Goal: Navigation & Orientation: Find specific page/section

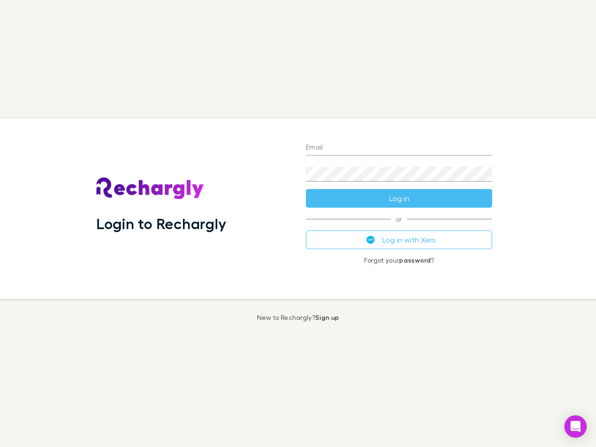
click at [298, 224] on div "Login to Rechargly" at bounding box center [194, 208] width 210 height 181
click at [399, 148] on input "Email" at bounding box center [399, 148] width 186 height 15
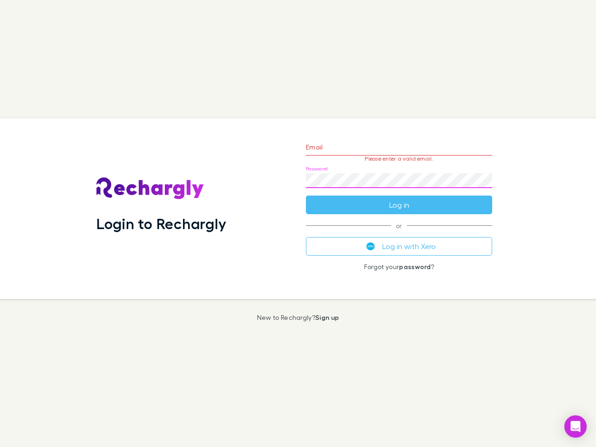
click at [399, 199] on form "Email Please enter a valid email. Password Log in" at bounding box center [399, 173] width 186 height 81
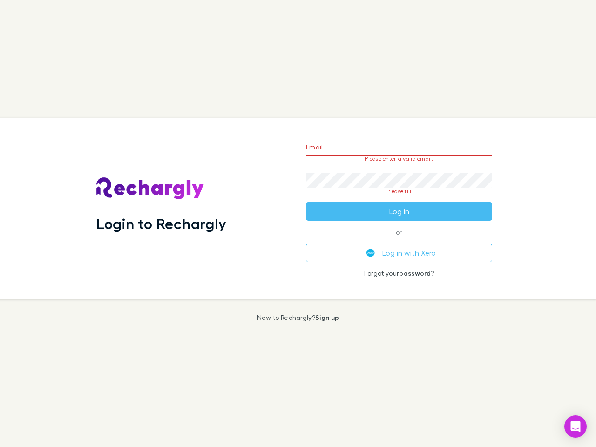
click at [399, 240] on div "Email Please enter a valid email. Password Please fill Log in or Log in with Xe…" at bounding box center [399, 208] width 201 height 181
click at [576, 427] on icon "Open Intercom Messenger" at bounding box center [576, 426] width 10 height 11
